Goal: Task Accomplishment & Management: Use online tool/utility

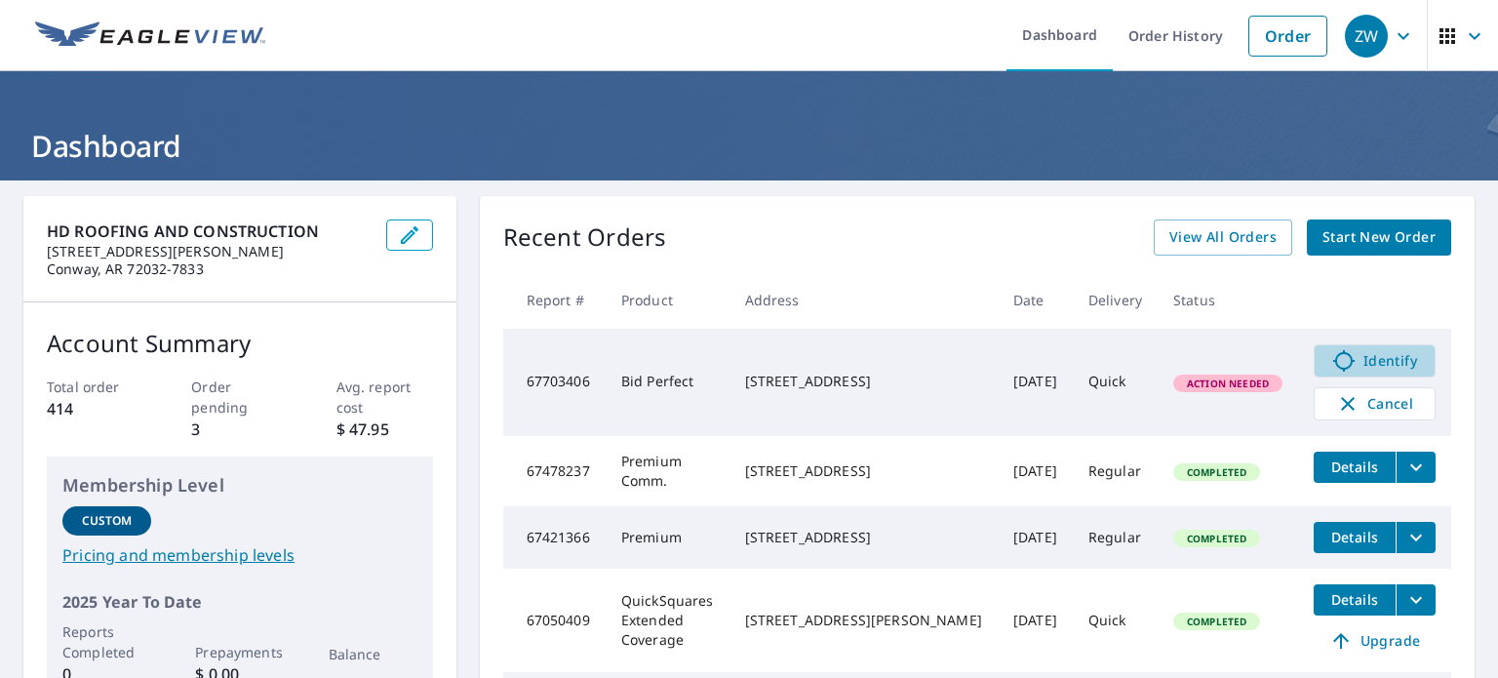
click at [1373, 358] on span "Identify" at bounding box center [1374, 360] width 97 height 23
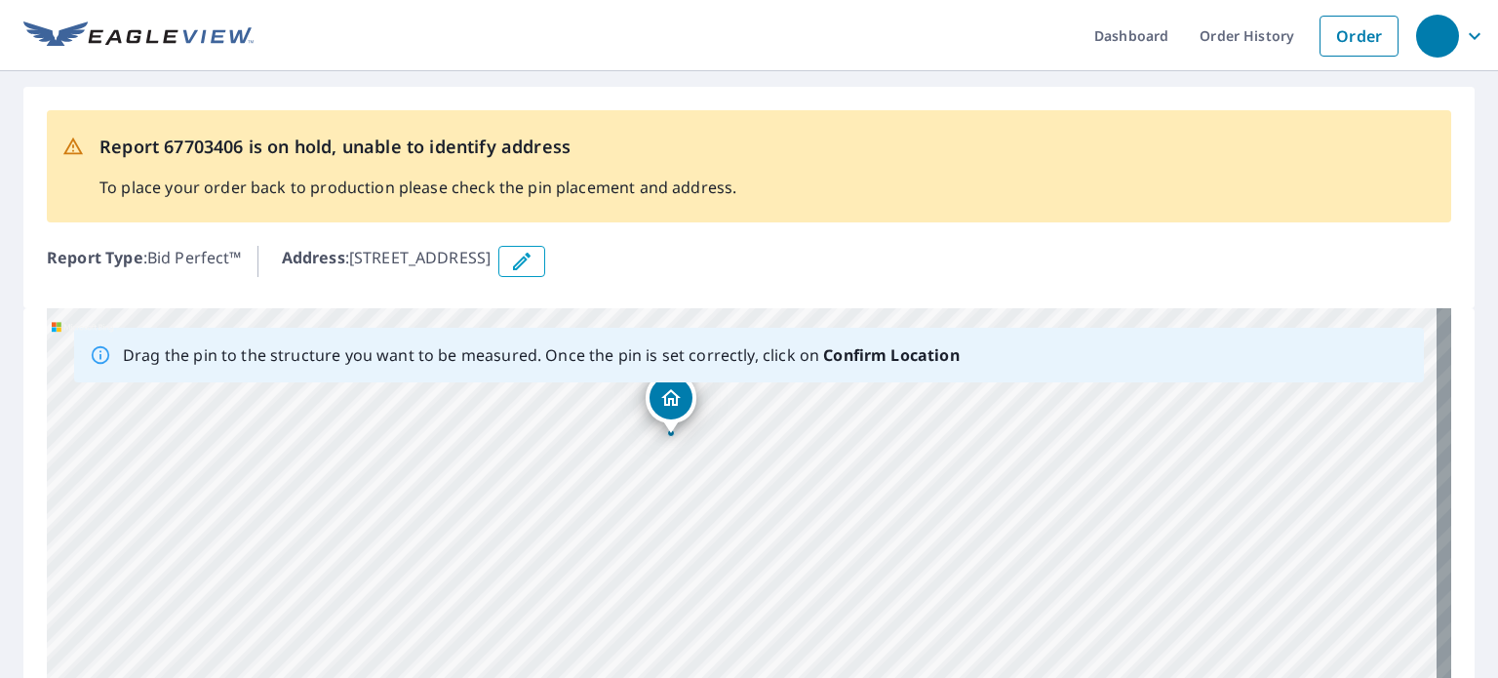
drag, startPoint x: 868, startPoint y: 510, endPoint x: 782, endPoint y: 473, distance: 93.5
click at [782, 473] on div "10050 Lemon Ln Plainview, AR 72857" at bounding box center [749, 614] width 1404 height 612
drag, startPoint x: 747, startPoint y: 562, endPoint x: 737, endPoint y: 619, distance: 58.4
click at [737, 619] on div "10050 Lemon Ln Plainview, AR 72857" at bounding box center [749, 614] width 1404 height 612
drag, startPoint x: 591, startPoint y: 545, endPoint x: 609, endPoint y: 519, distance: 31.6
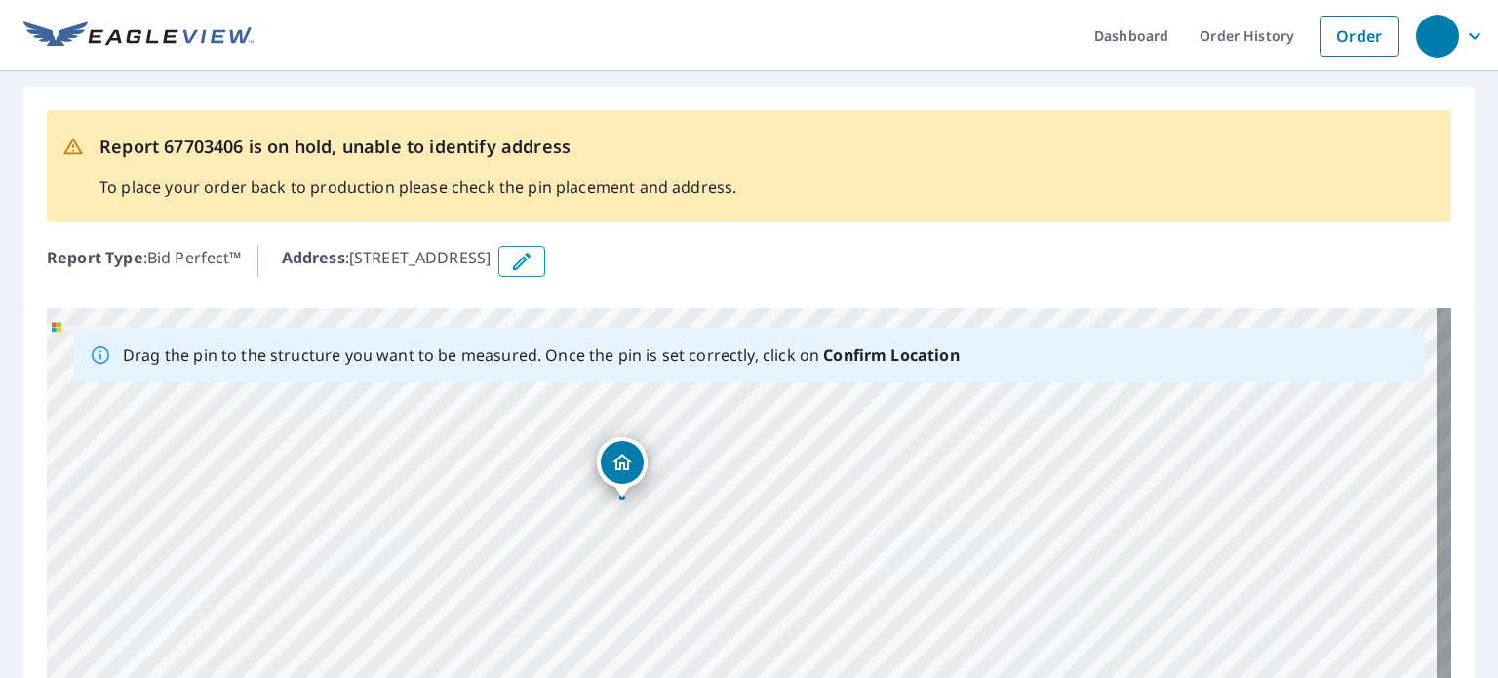
click at [609, 519] on div "10050 Lemon Ln Plainview, AR 72857" at bounding box center [749, 614] width 1404 height 612
drag, startPoint x: 625, startPoint y: 468, endPoint x: 646, endPoint y: 473, distance: 21.1
drag, startPoint x: 852, startPoint y: 565, endPoint x: 839, endPoint y: 449, distance: 116.9
click at [839, 449] on div "10050 Lemon Ln Plainview, AR 72857" at bounding box center [749, 614] width 1404 height 612
drag, startPoint x: 726, startPoint y: 444, endPoint x: 735, endPoint y: 435, distance: 13.1
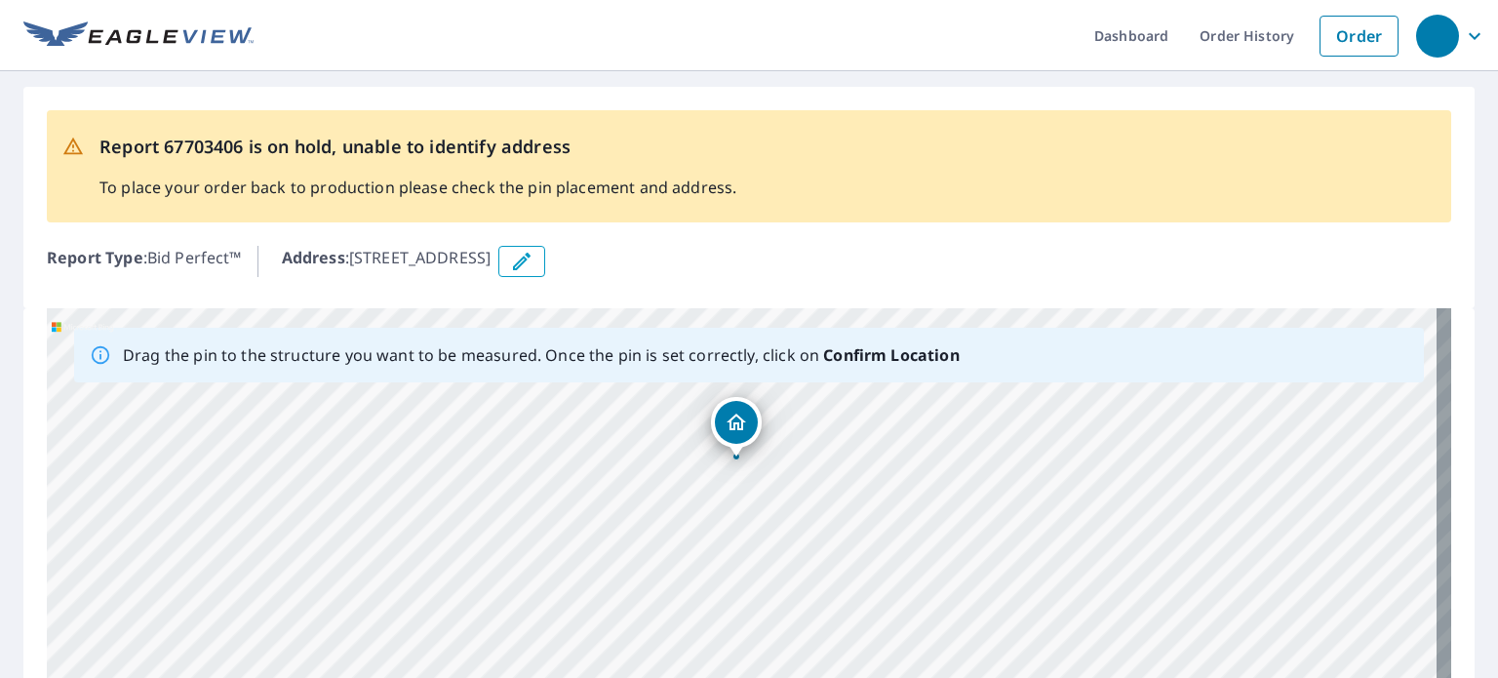
click at [735, 435] on div "10050 Lemon Ln Plainview, AR 72857" at bounding box center [749, 614] width 1404 height 612
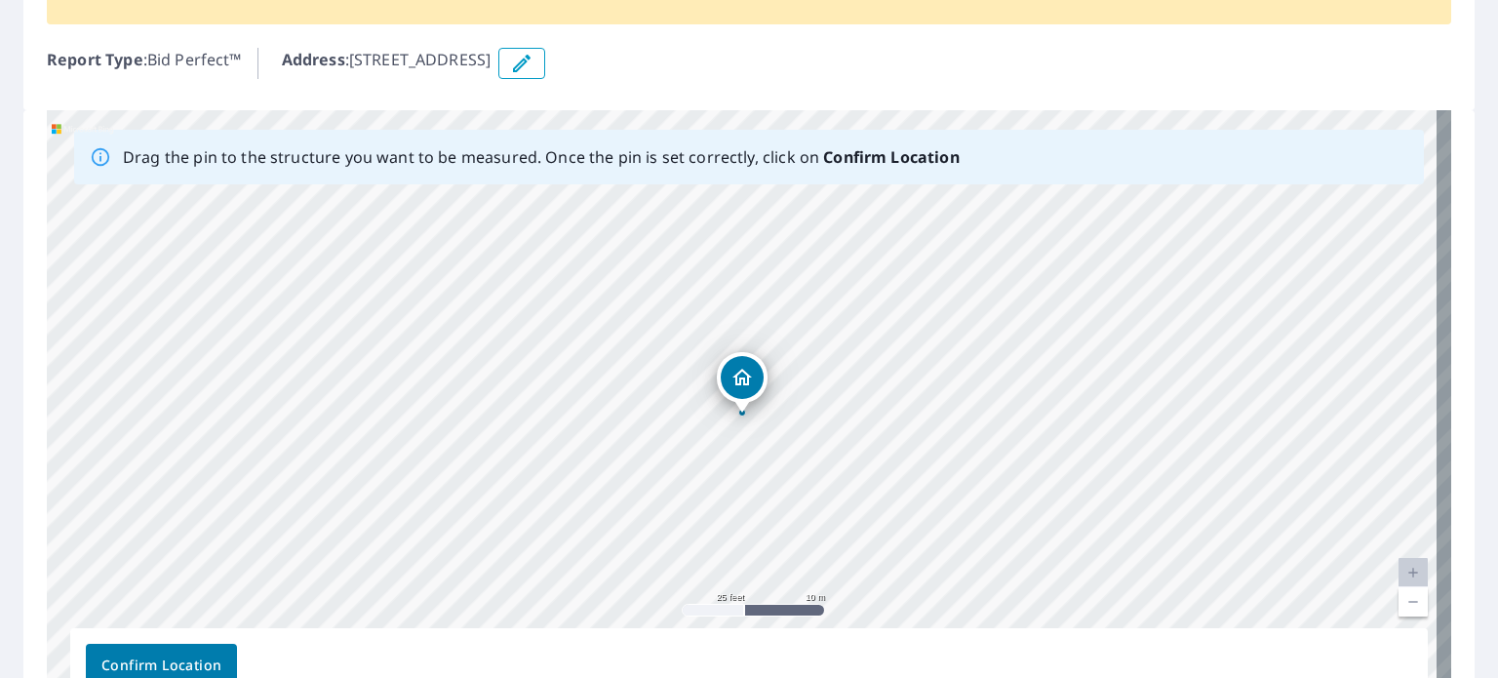
scroll to position [330, 0]
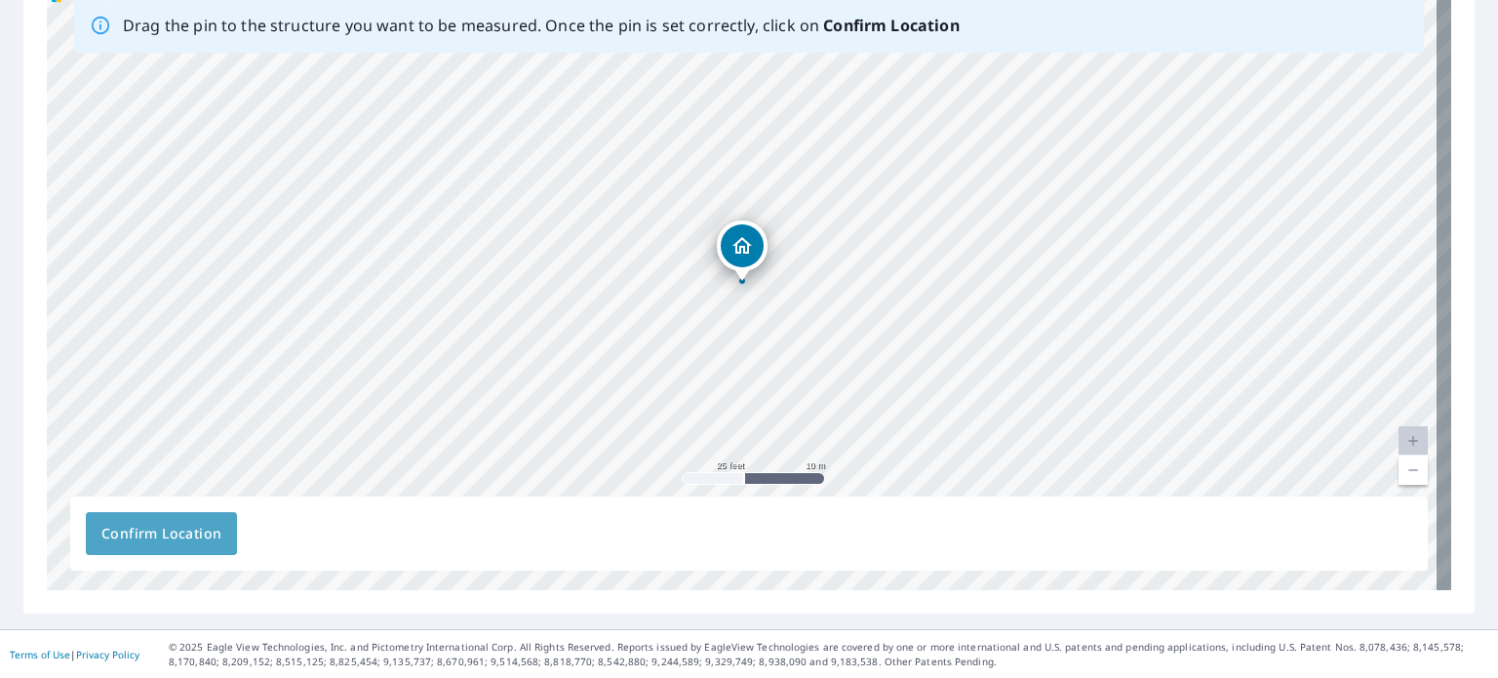
click at [117, 518] on button "Confirm Location" at bounding box center [161, 533] width 151 height 43
click at [179, 530] on span "Confirm Location" at bounding box center [161, 534] width 120 height 24
